Goal: Task Accomplishment & Management: Use online tool/utility

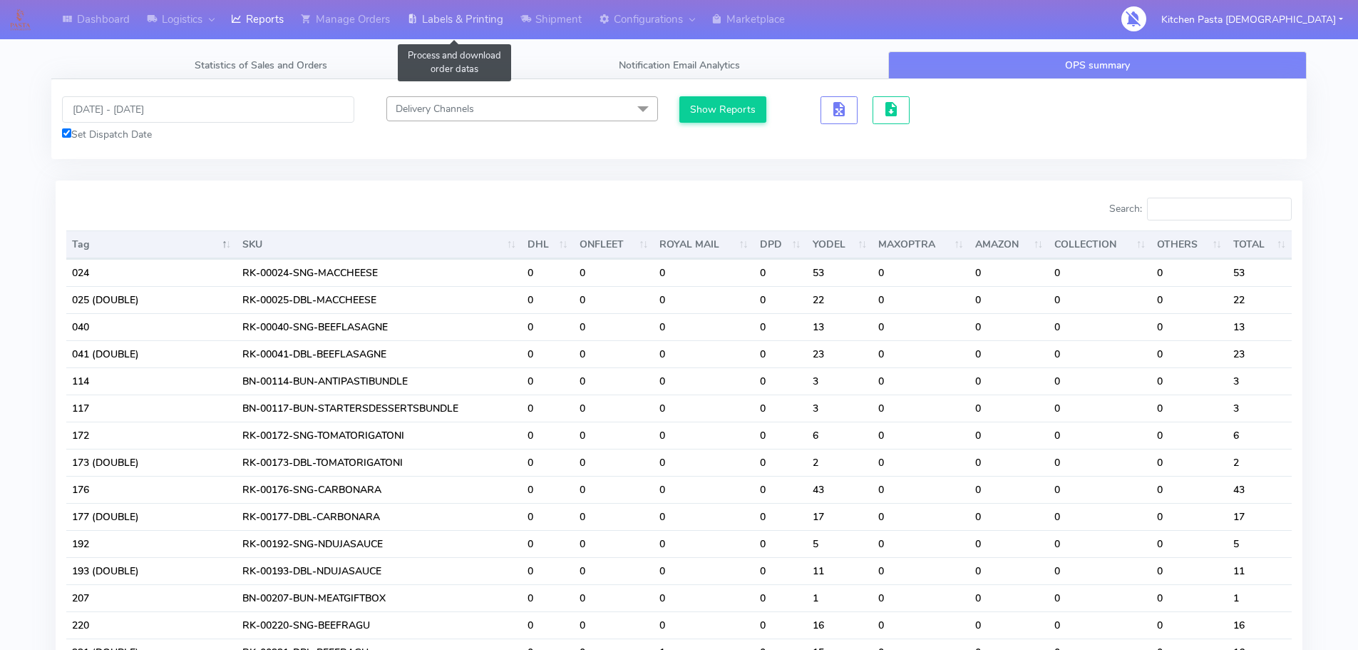
click at [476, 28] on link "Labels & Printing" at bounding box center [455, 19] width 113 height 39
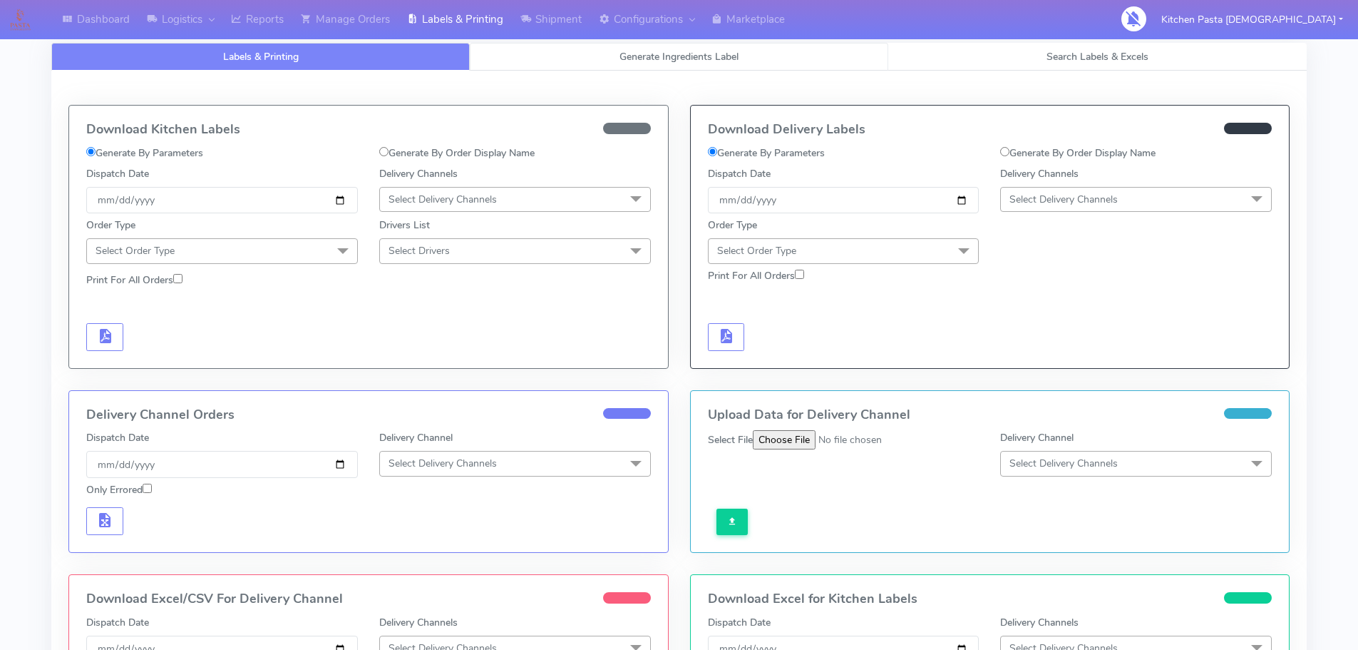
click at [591, 64] on link "Generate Ingredients Label" at bounding box center [679, 57] width 419 height 28
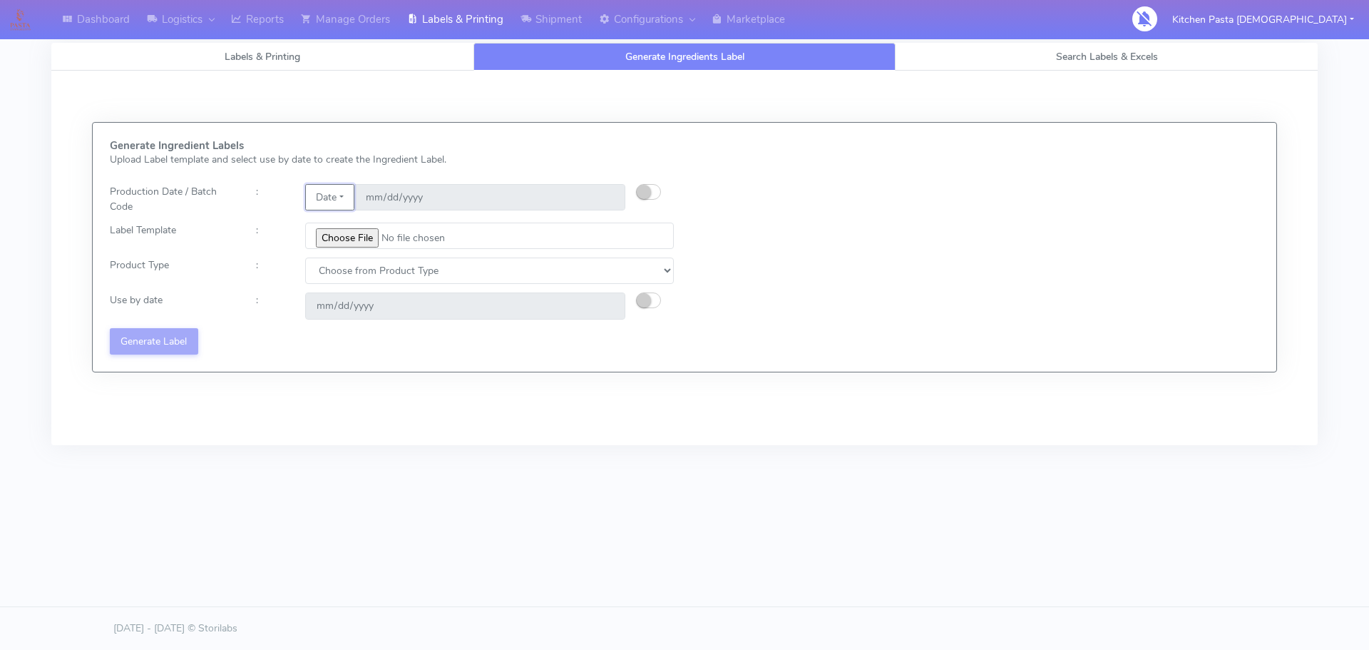
click at [346, 195] on button "Date" at bounding box center [329, 197] width 49 height 26
click at [345, 237] on link "Code" at bounding box center [362, 226] width 113 height 24
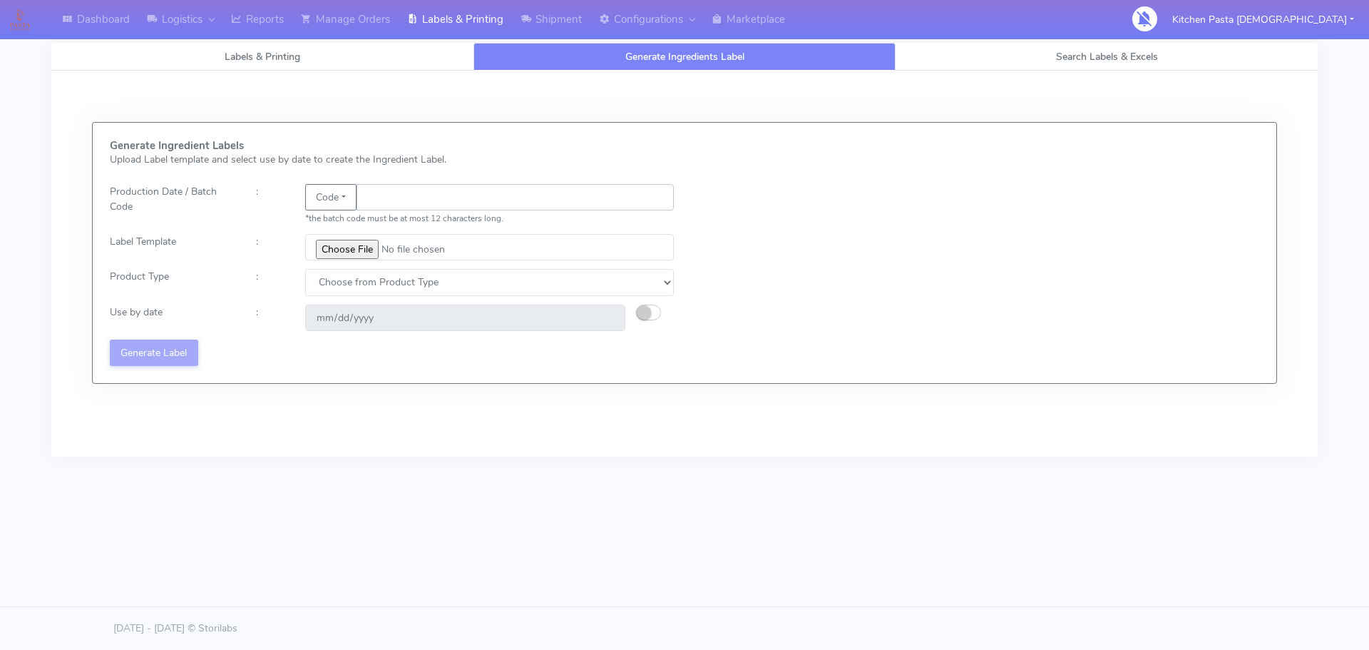
click at [391, 200] on input "text" at bounding box center [515, 197] width 317 height 26
type input "25258"
click at [357, 250] on input "file" at bounding box center [489, 247] width 369 height 26
type input "C:\fakepath\Beef & Chianti Lasagne 1 v3.jpg"
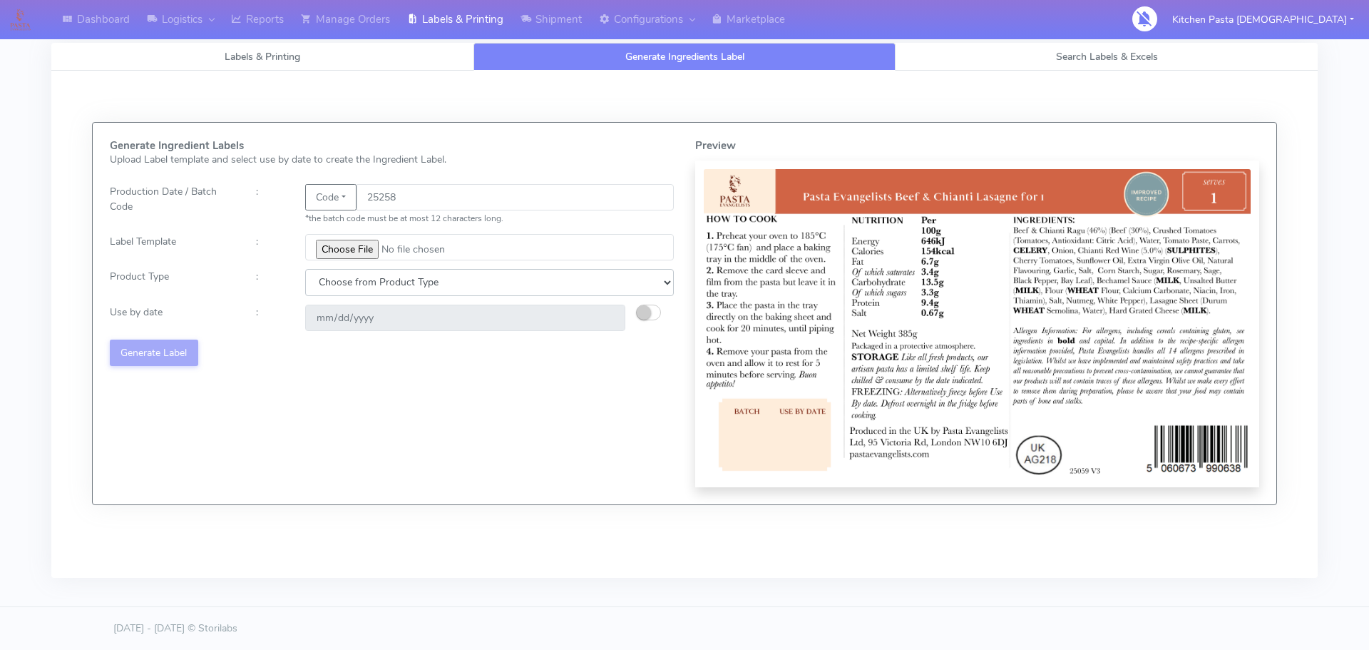
drag, startPoint x: 365, startPoint y: 282, endPoint x: 363, endPoint y: 290, distance: 8.1
click at [365, 282] on select "Choose from Product Type ECOM ERETAIL CIRCULAR CIRC_DESERTS LASAGNE" at bounding box center [489, 282] width 369 height 26
select select "4"
click at [305, 269] on select "Choose from Product Type ECOM ERETAIL CIRCULAR CIRC_DESERTS LASAGNE" at bounding box center [489, 282] width 369 height 26
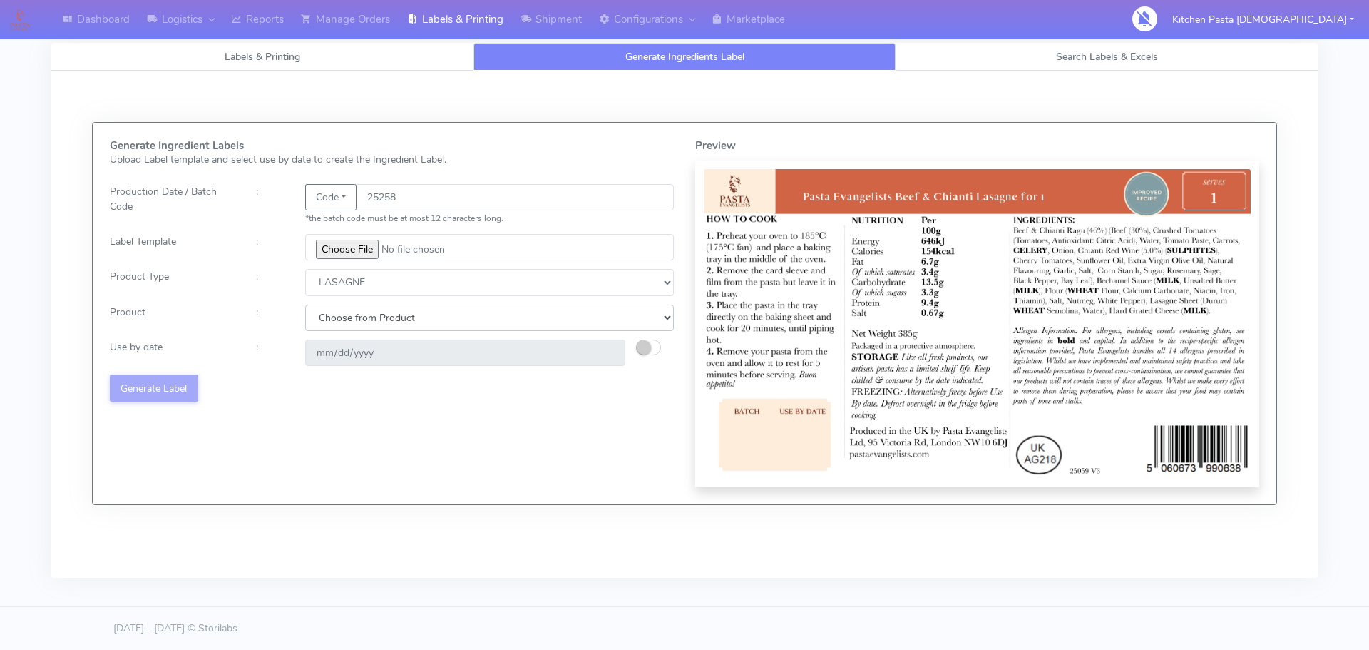
drag, startPoint x: 338, startPoint y: 311, endPoint x: 338, endPoint y: 329, distance: 17.8
click at [338, 311] on select "Choose from Product LASAGNE" at bounding box center [489, 317] width 369 height 26
select select "0"
click at [305, 304] on select "Choose from Product LASAGNE" at bounding box center [489, 317] width 369 height 26
click at [645, 349] on small "button" at bounding box center [644, 347] width 14 height 14
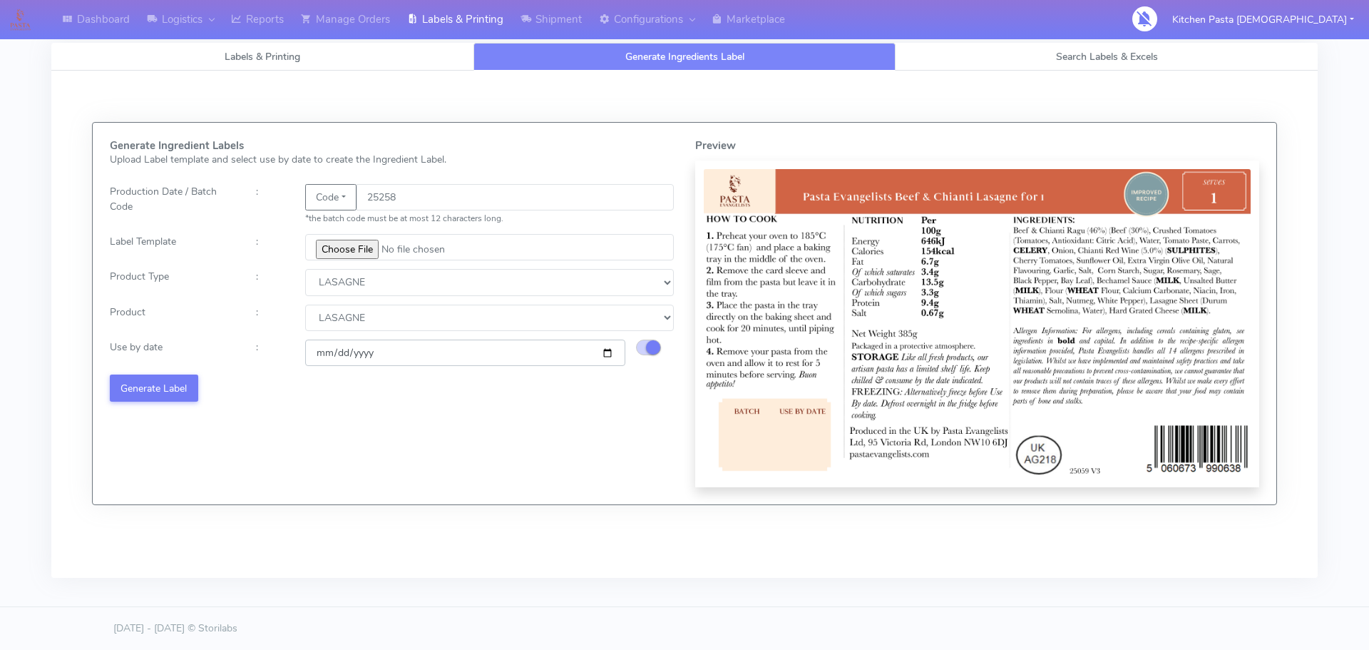
click at [605, 357] on input "[DATE]" at bounding box center [465, 352] width 320 height 26
type input "[DATE]"
click at [180, 392] on button "Generate Label" at bounding box center [154, 387] width 88 height 26
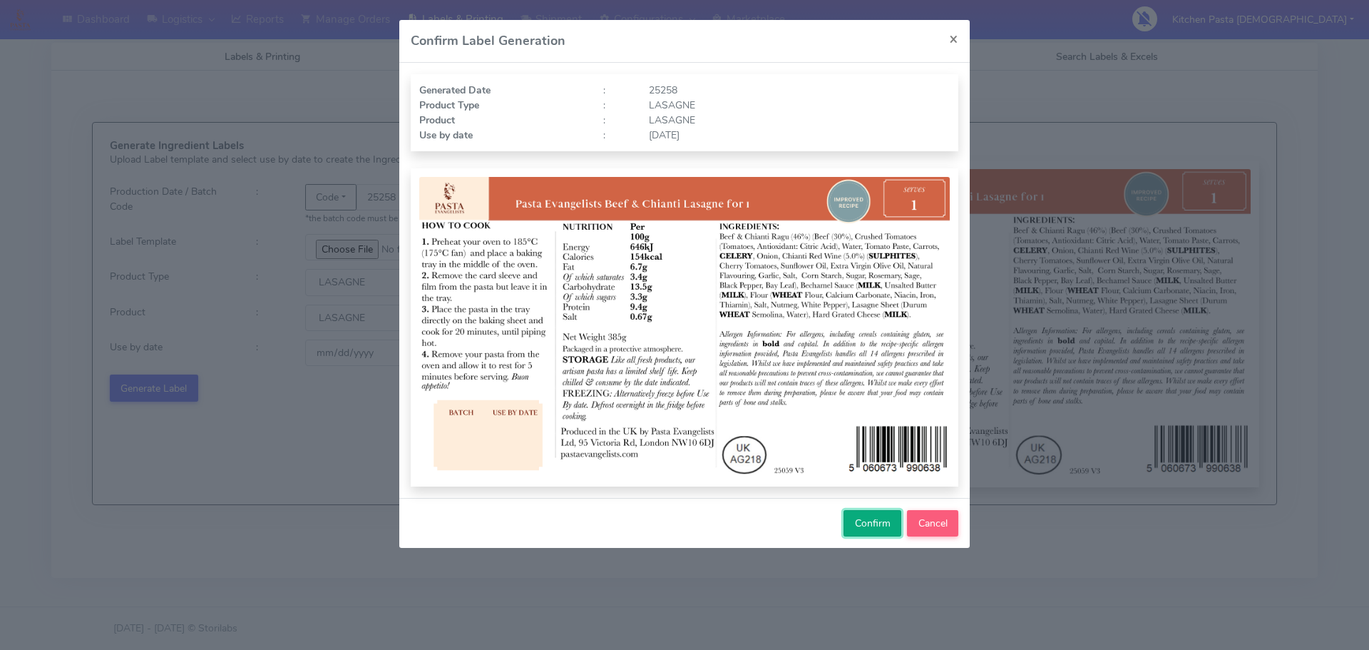
click at [859, 521] on span "Confirm" at bounding box center [873, 523] width 36 height 14
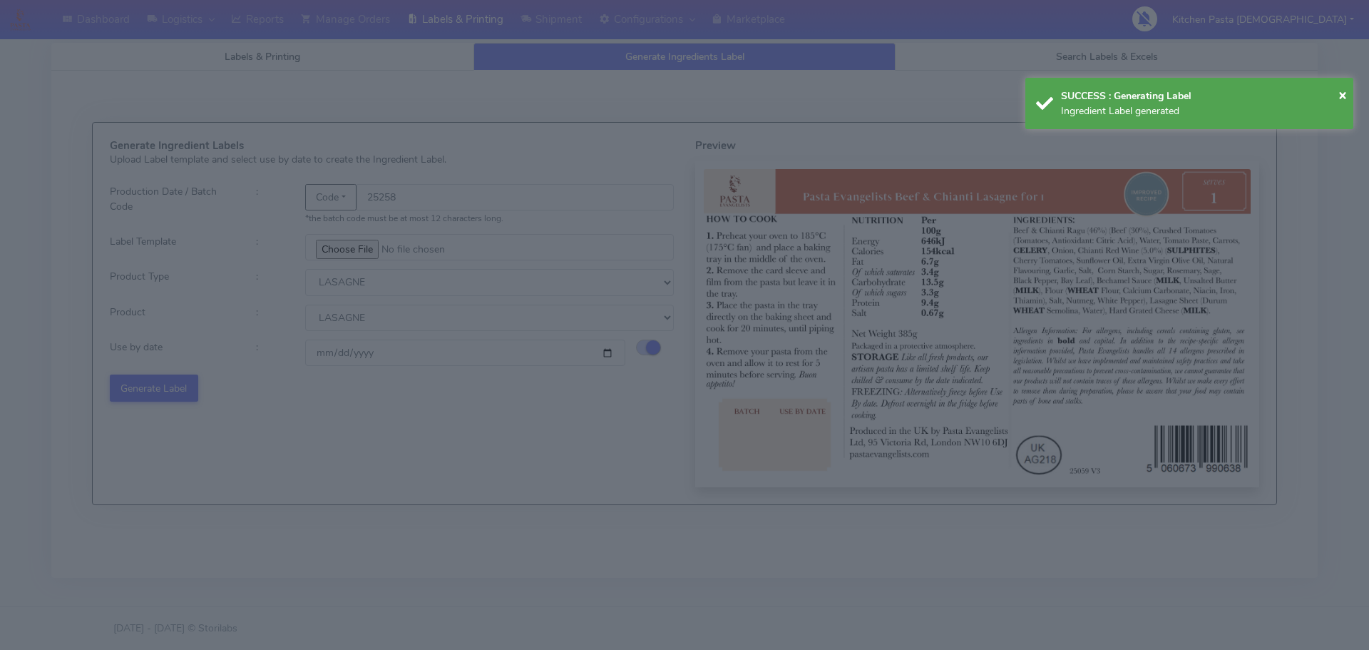
select select
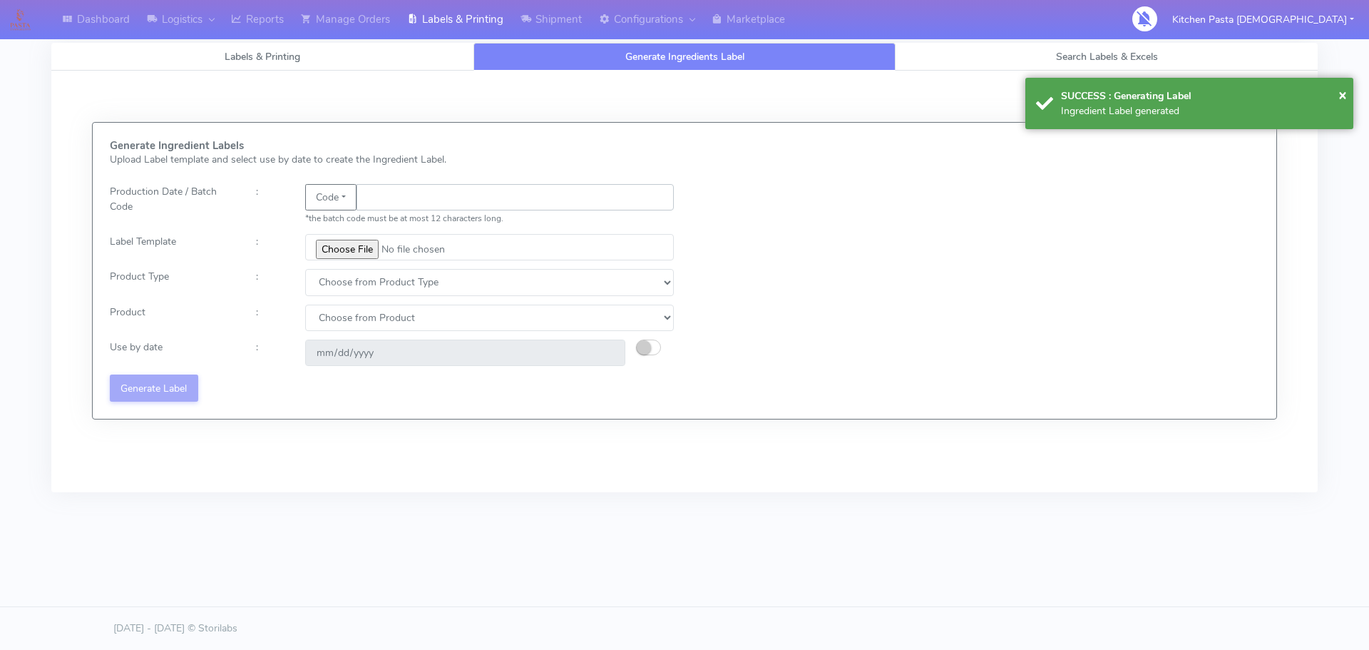
click at [420, 203] on input "text" at bounding box center [515, 197] width 317 height 26
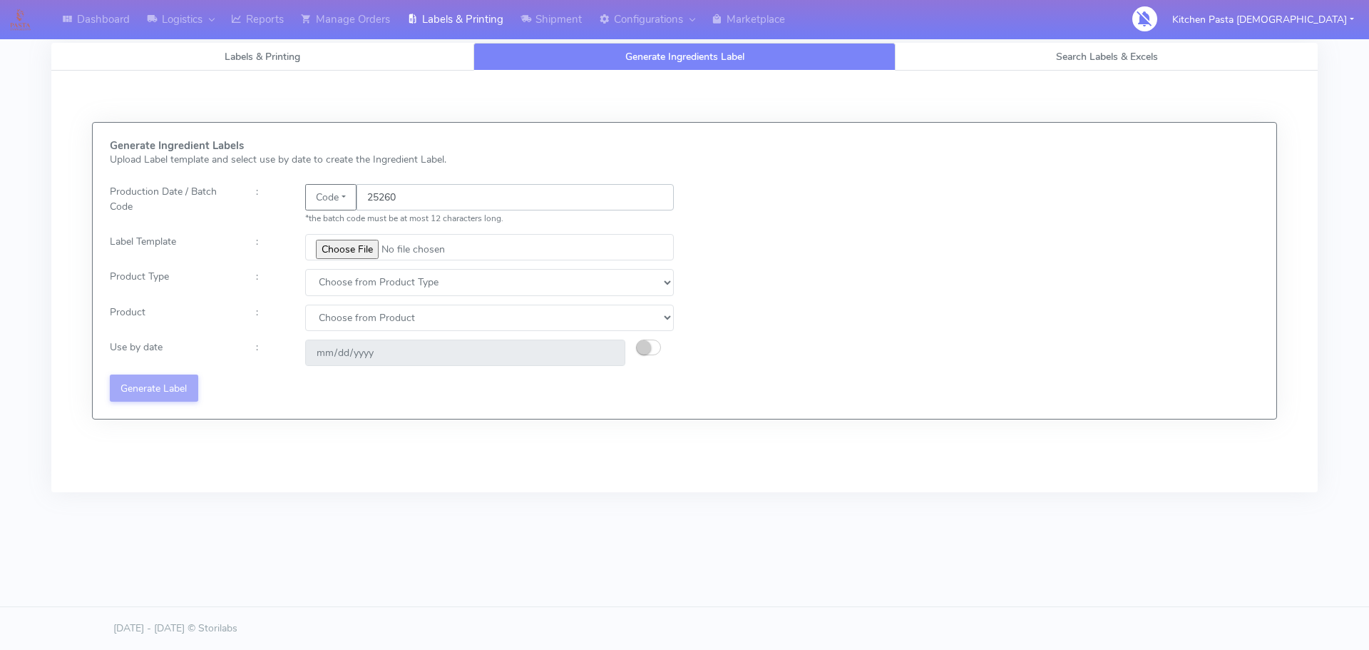
type input "25260"
click at [352, 246] on input "file" at bounding box center [489, 247] width 369 height 26
type input "C:\fakepath\Pasta Evangelists truffle mac & cheese for 1_V2.jpg"
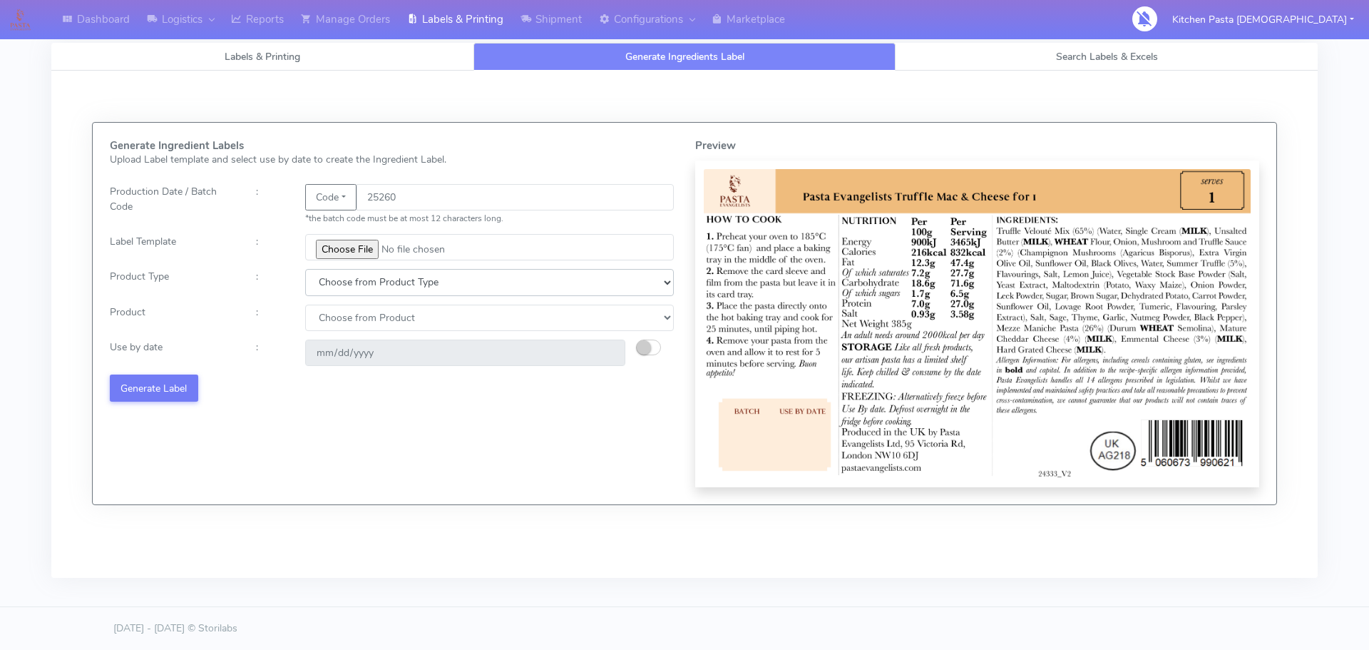
click at [369, 279] on select "Choose from Product Type ECOM ERETAIL CIRCULAR CIRC_DESERTS LASAGNE" at bounding box center [489, 282] width 369 height 26
select select "4"
click at [305, 269] on select "Choose from Product Type ECOM ERETAIL CIRCULAR CIRC_DESERTS LASAGNE" at bounding box center [489, 282] width 369 height 26
drag, startPoint x: 348, startPoint y: 317, endPoint x: 349, endPoint y: 329, distance: 12.9
click at [348, 317] on select "Choose from Product LASAGNE" at bounding box center [489, 317] width 369 height 26
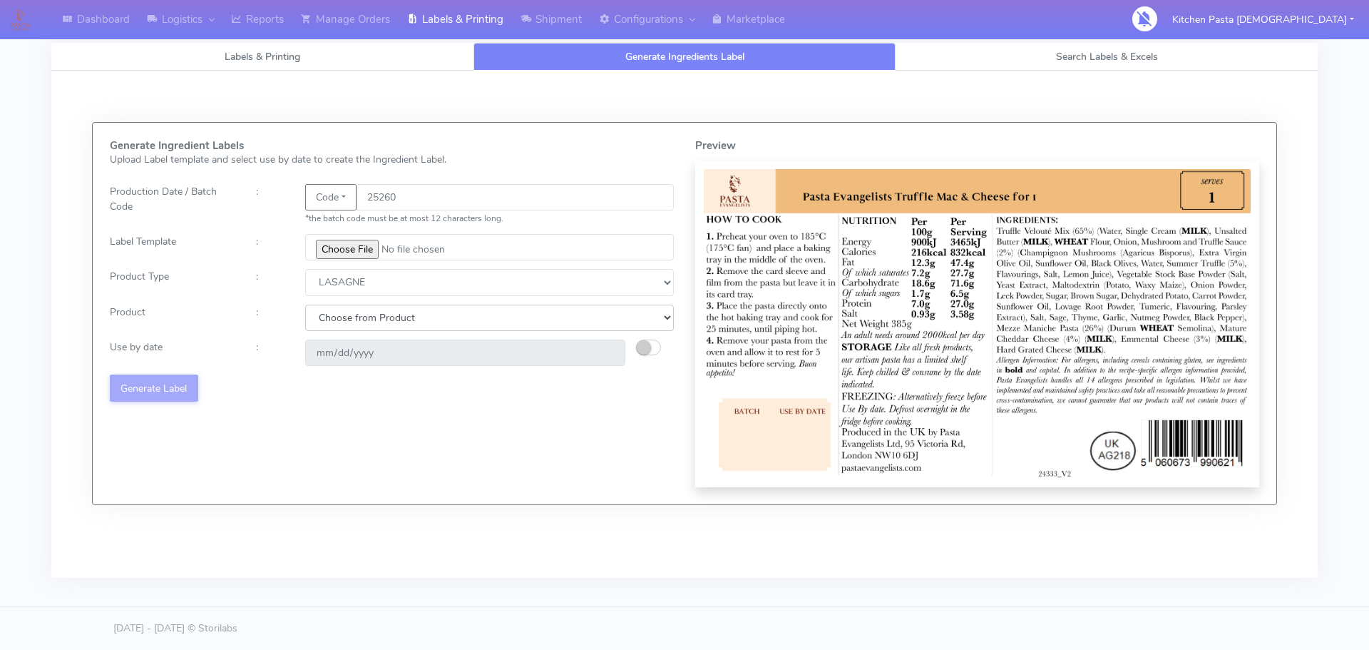
select select "0"
click at [305, 304] on select "Choose from Product LASAGNE" at bounding box center [489, 317] width 369 height 26
drag, startPoint x: 652, startPoint y: 346, endPoint x: 634, endPoint y: 351, distance: 18.5
click at [652, 347] on button "button" at bounding box center [648, 347] width 25 height 16
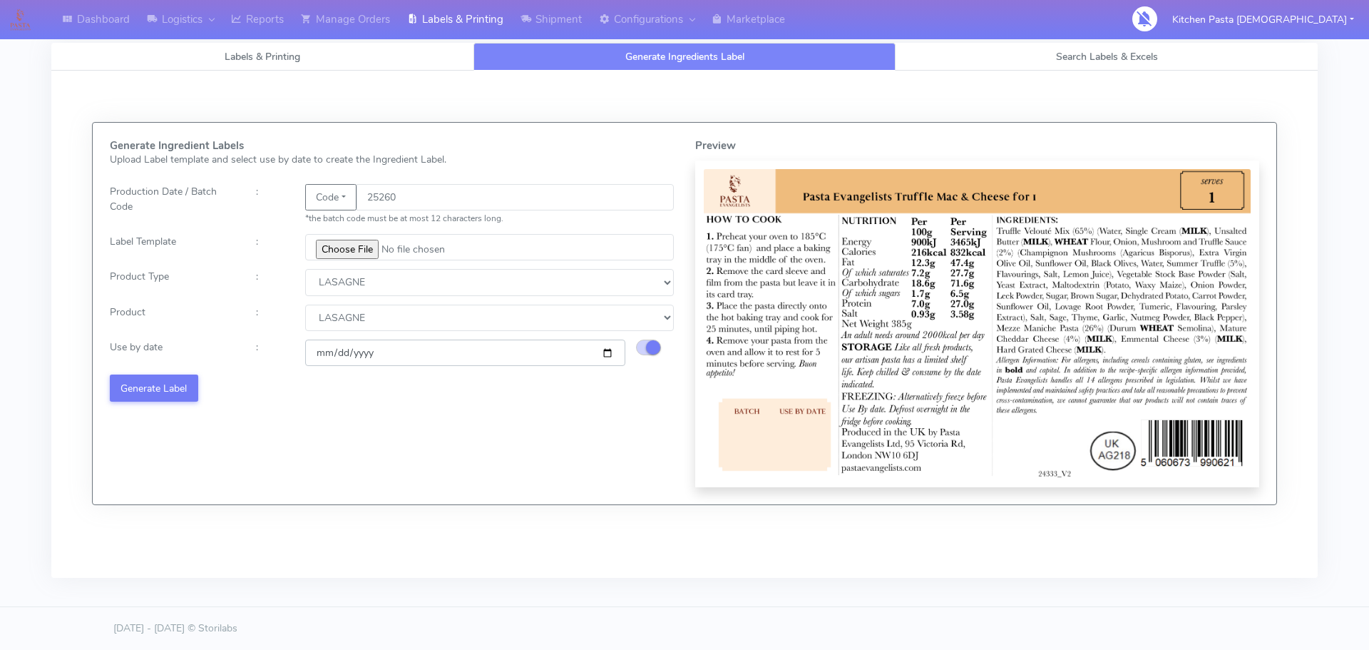
click at [606, 351] on input "[DATE]" at bounding box center [465, 352] width 320 height 26
type input "[DATE]"
click at [178, 381] on button "Generate Label" at bounding box center [154, 387] width 88 height 26
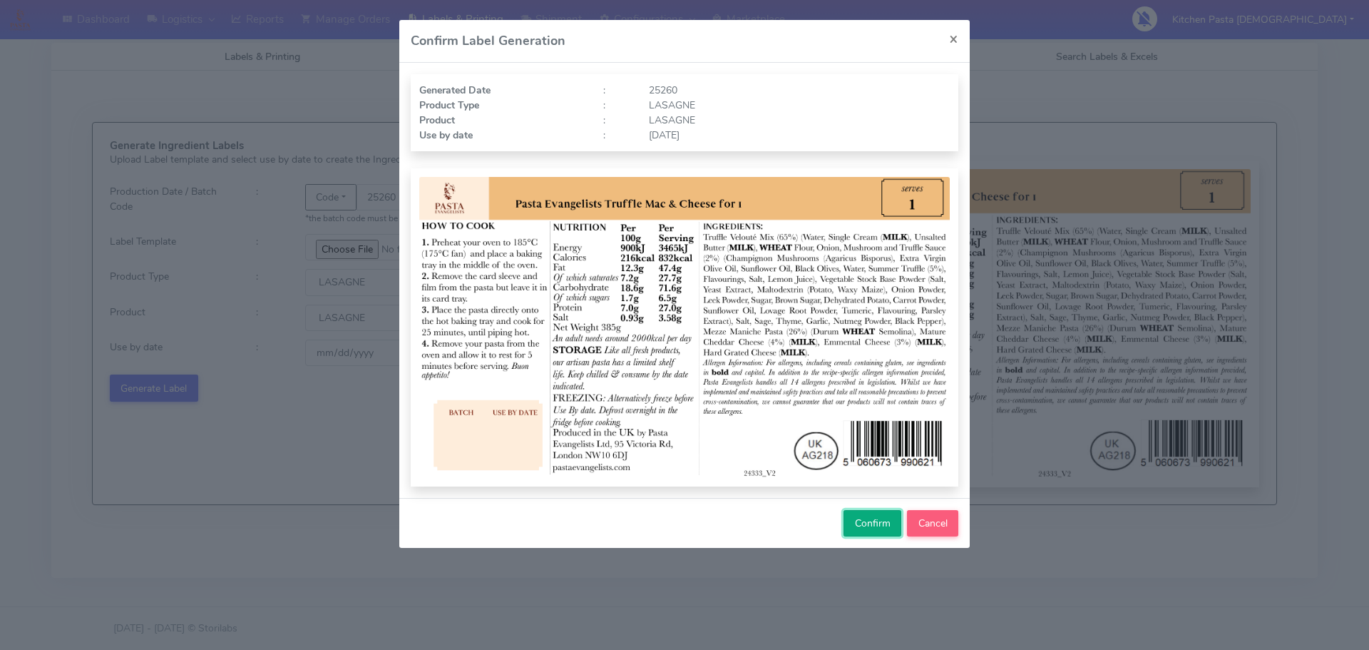
click at [887, 521] on span "Confirm" at bounding box center [873, 523] width 36 height 14
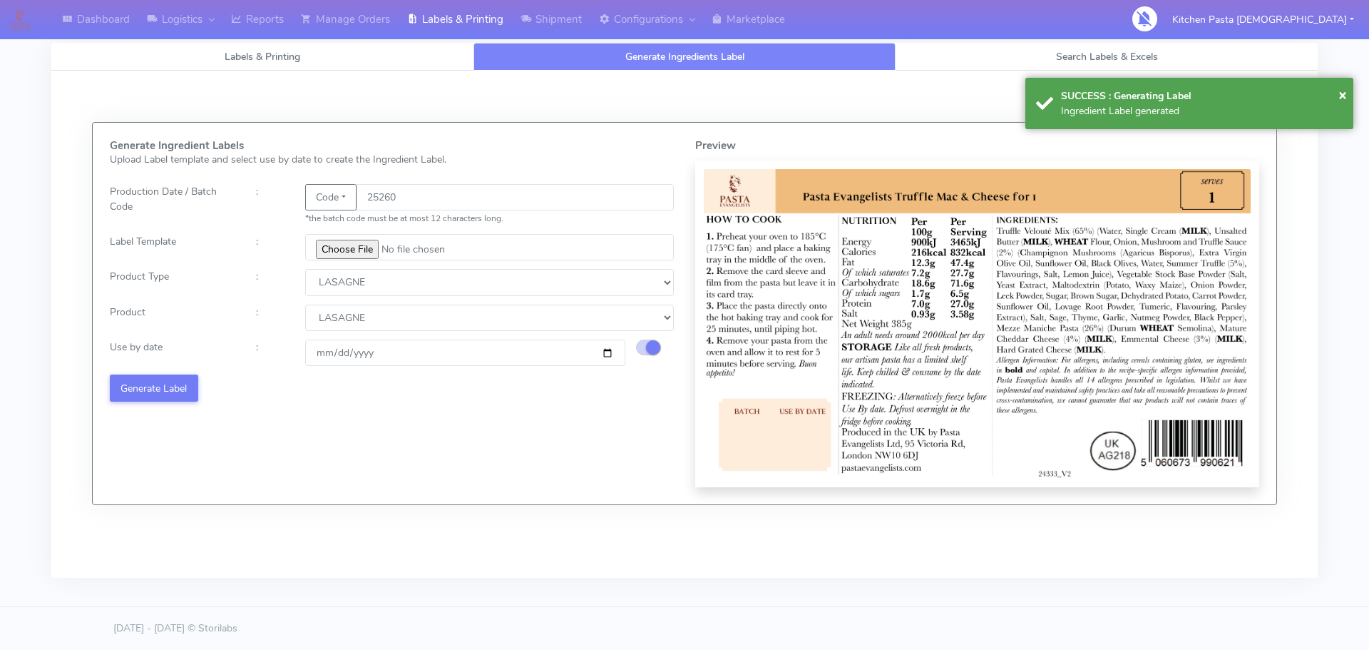
select select
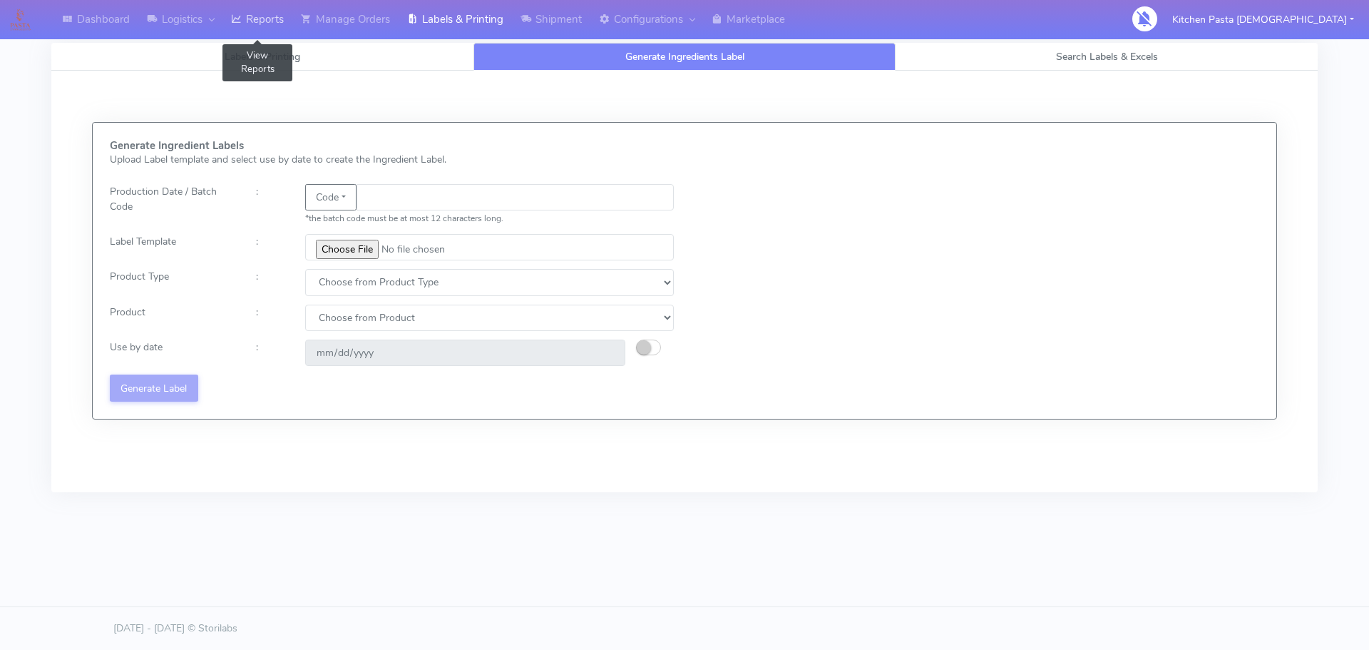
drag, startPoint x: 247, startPoint y: 21, endPoint x: 248, endPoint y: 9, distance: 12.1
click at [247, 21] on link "Reports" at bounding box center [257, 19] width 70 height 39
